Goal: Find specific page/section: Find specific page/section

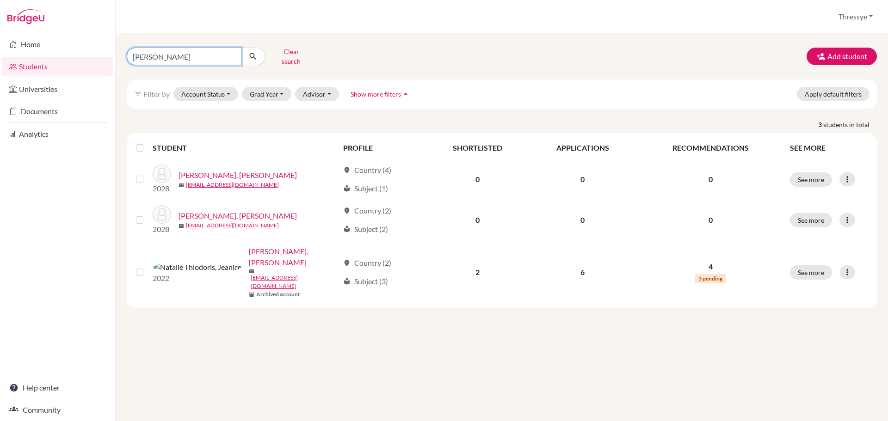
drag, startPoint x: 175, startPoint y: 57, endPoint x: 41, endPoint y: 57, distance: 134.1
click at [41, 57] on div "Home Students Universities Documents Analytics Help center Community Students o…" at bounding box center [444, 210] width 888 height 421
type input "j"
type input "winarta"
click button "submit" at bounding box center [253, 57] width 25 height 18
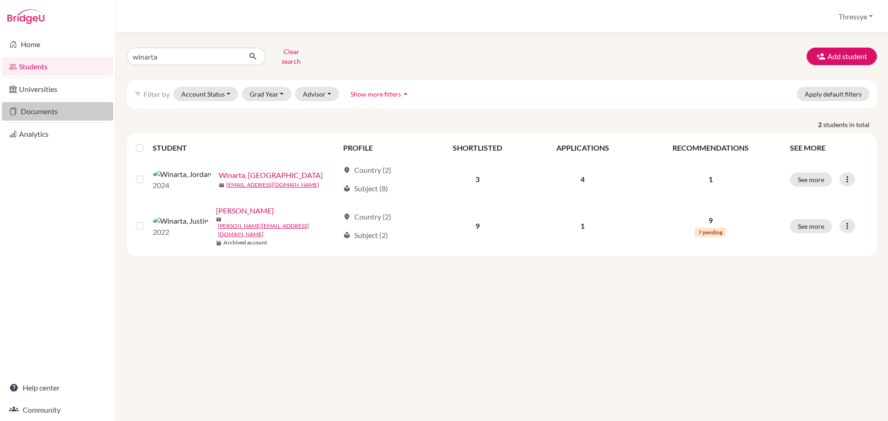
click at [43, 108] on link "Documents" at bounding box center [57, 111] width 111 height 18
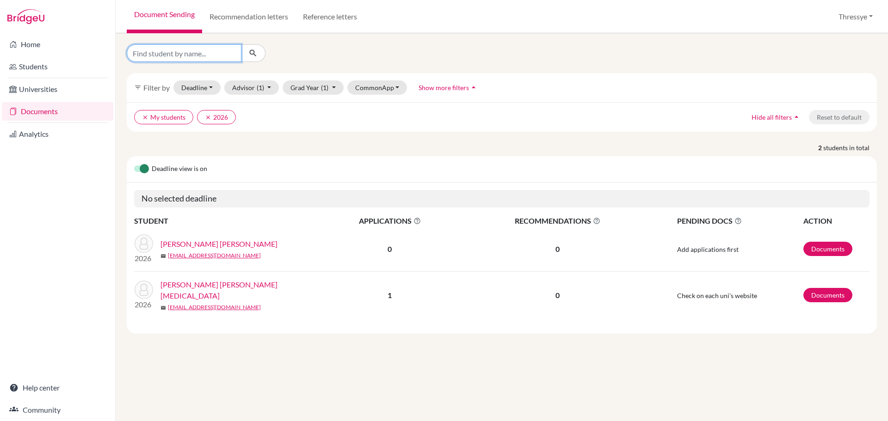
drag, startPoint x: 218, startPoint y: 54, endPoint x: 182, endPoint y: 50, distance: 36.3
click at [188, 50] on input "Find student by name..." at bounding box center [184, 53] width 115 height 18
type input "winarta"
click button "submit" at bounding box center [253, 53] width 25 height 18
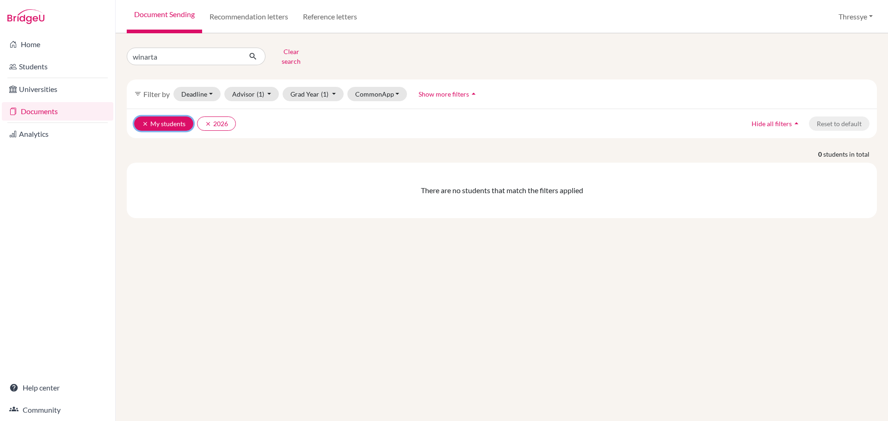
click at [147, 121] on icon "clear" at bounding box center [145, 124] width 6 height 6
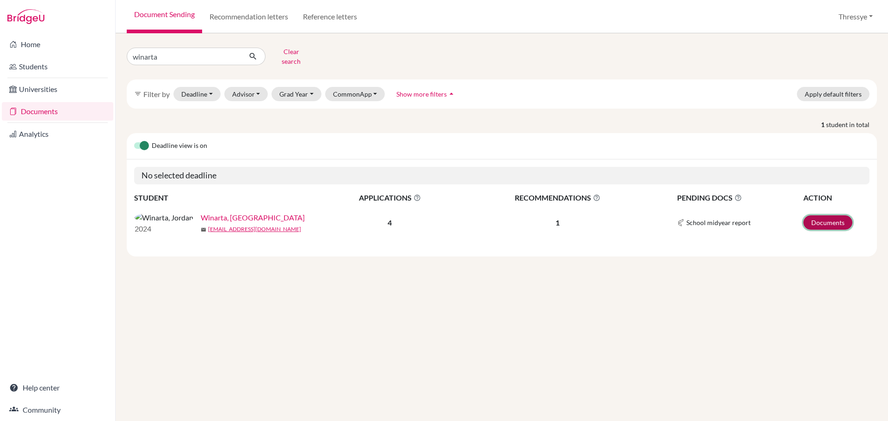
click at [833, 221] on link "Documents" at bounding box center [827, 222] width 49 height 14
